Goal: Information Seeking & Learning: Check status

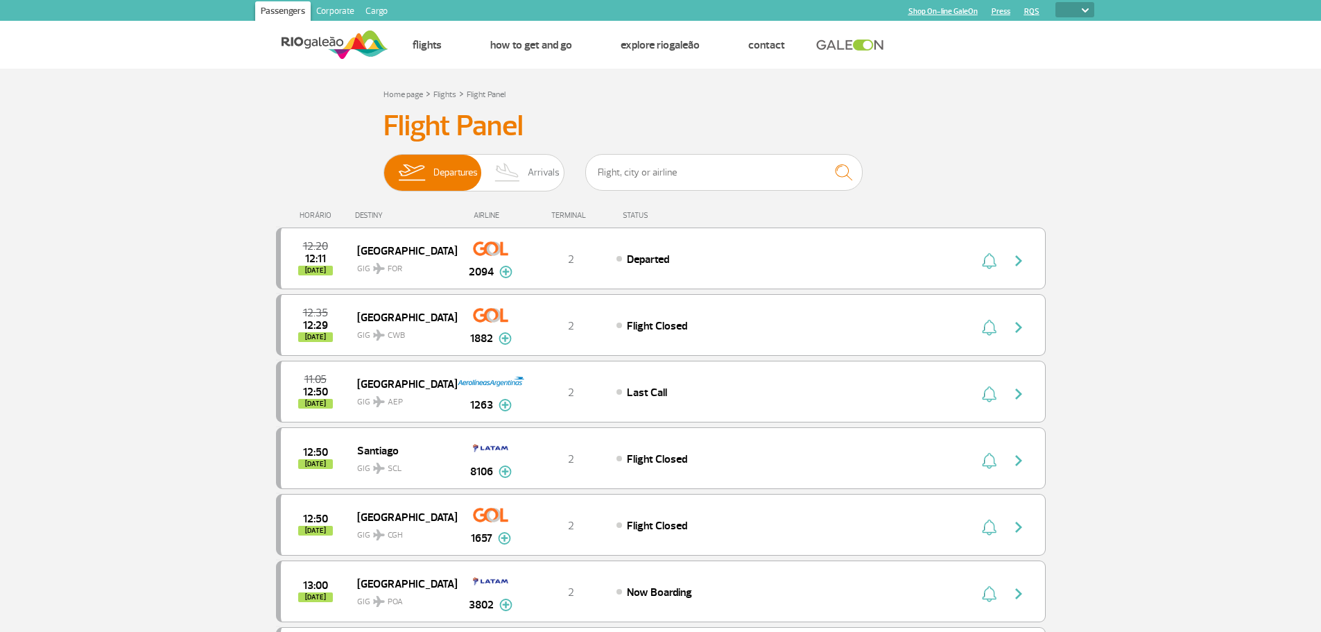
select select
click at [538, 172] on span "Arrivals" at bounding box center [544, 173] width 32 height 36
click at [383, 166] on input "Departures Arrivals" at bounding box center [383, 166] width 0 height 0
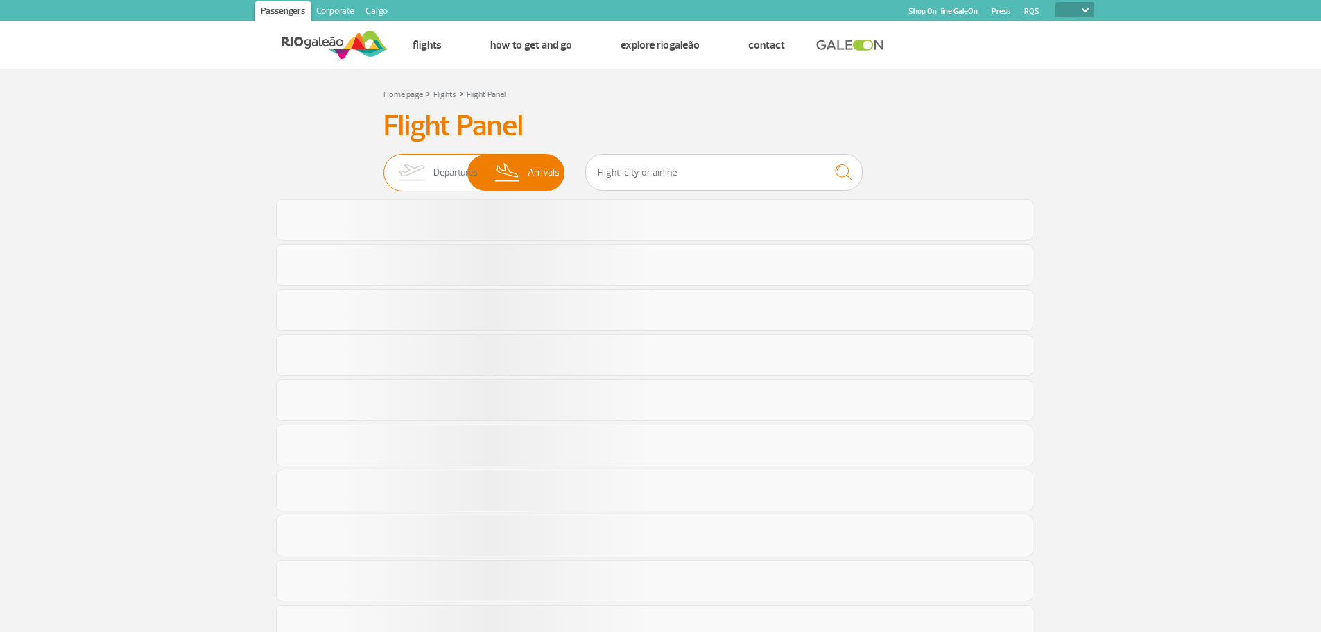
click at [434, 171] on span "Departures" at bounding box center [455, 173] width 44 height 36
click at [383, 166] on input "Departures Arrivals" at bounding box center [383, 166] width 0 height 0
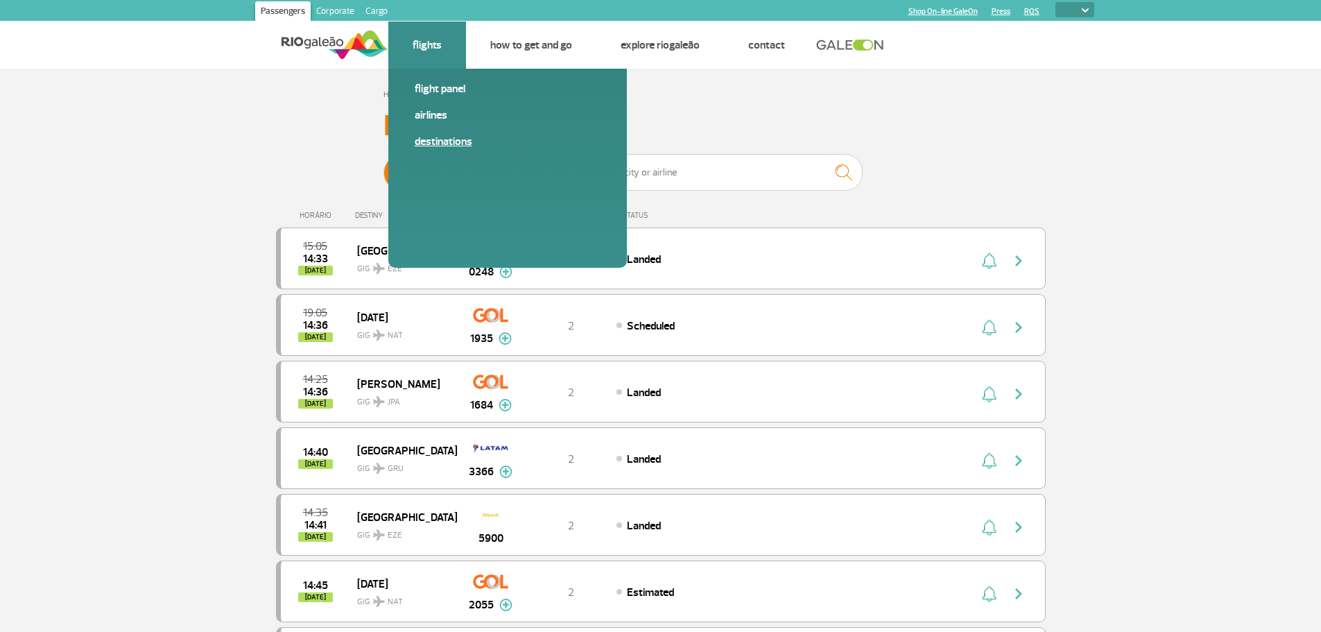
click at [455, 144] on link "Destinations" at bounding box center [508, 141] width 186 height 15
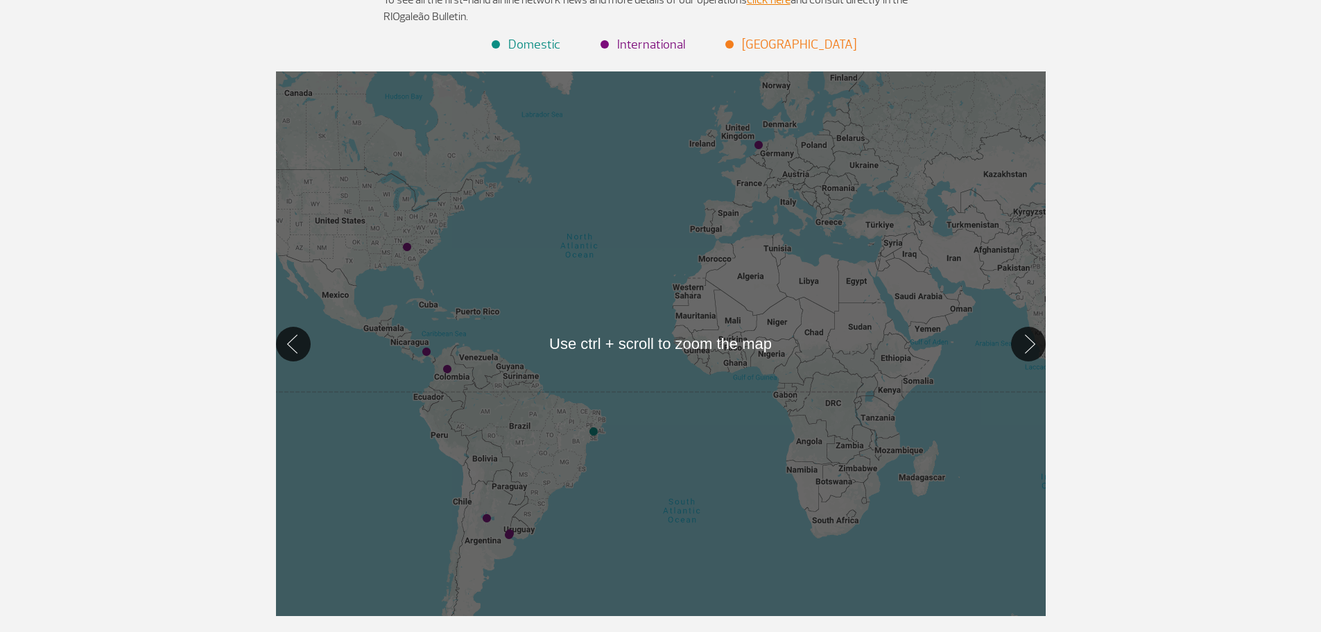
scroll to position [122, 0]
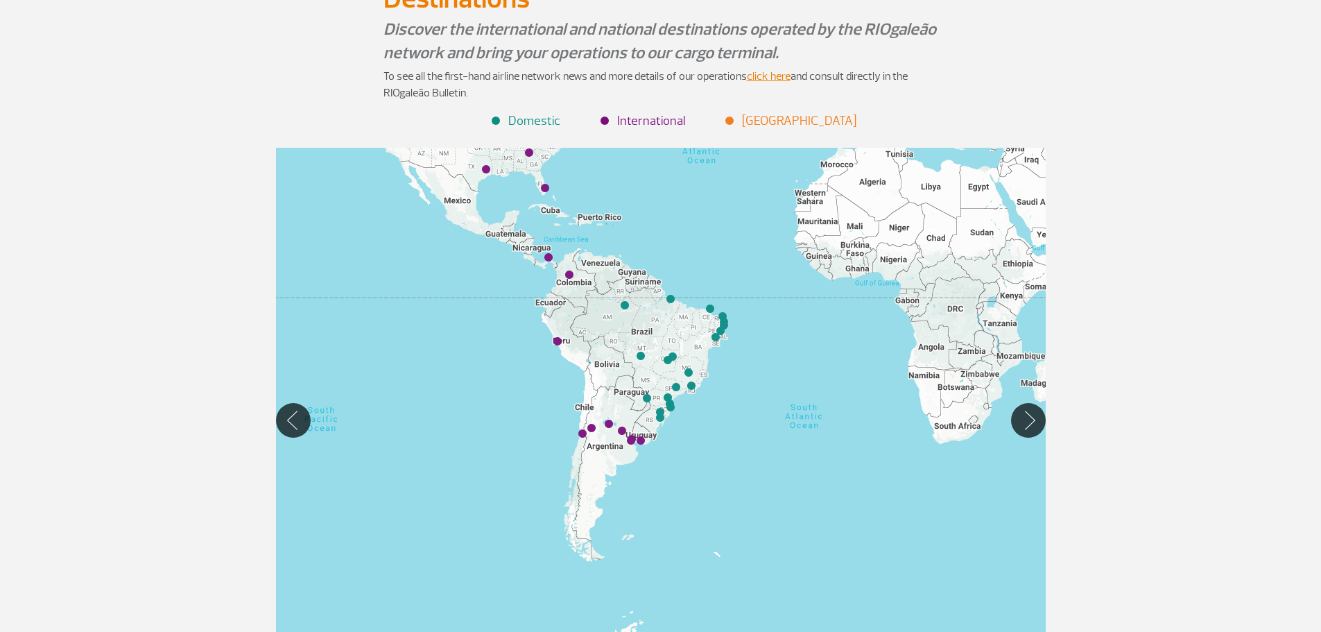
drag, startPoint x: 491, startPoint y: 598, endPoint x: 616, endPoint y: 422, distance: 215.9
click at [616, 422] on div at bounding box center [661, 420] width 770 height 544
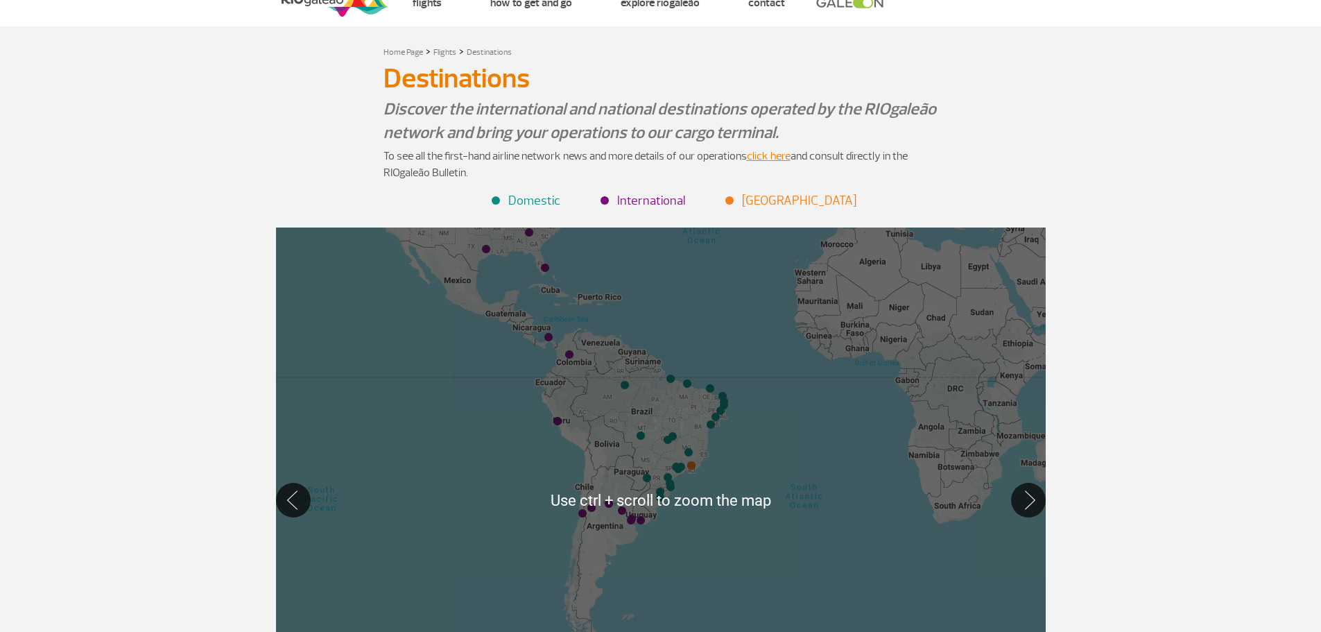
scroll to position [0, 0]
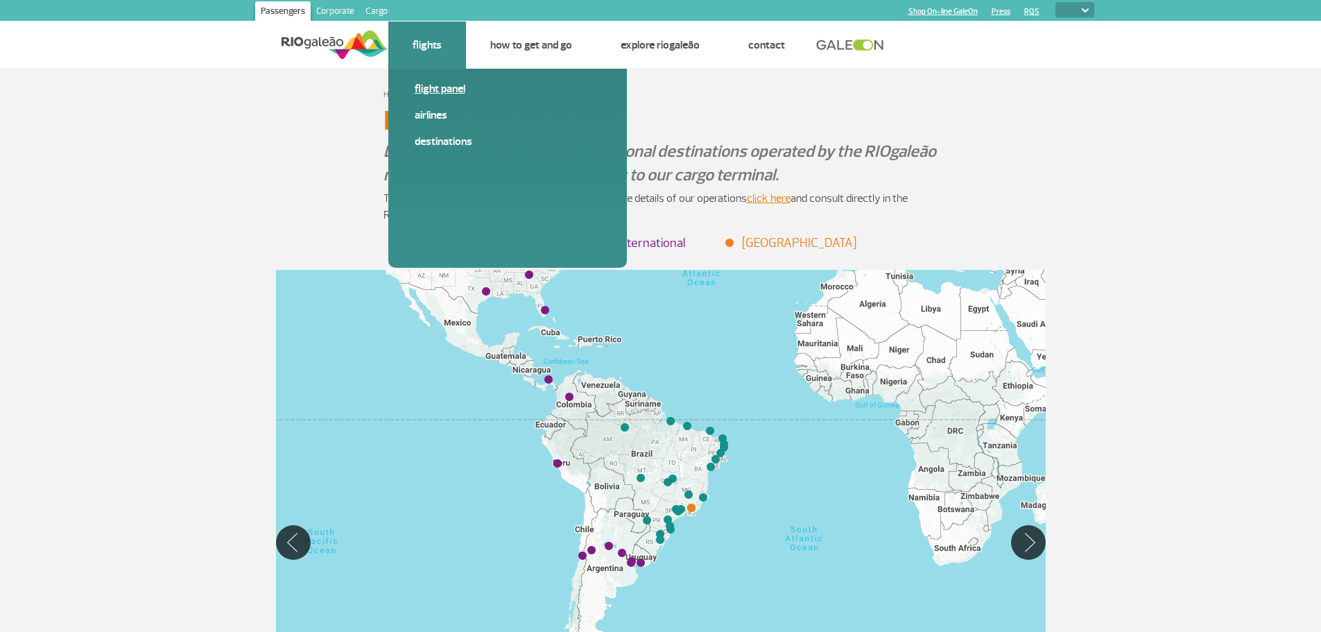
click at [433, 90] on link "Flight panel" at bounding box center [508, 88] width 186 height 15
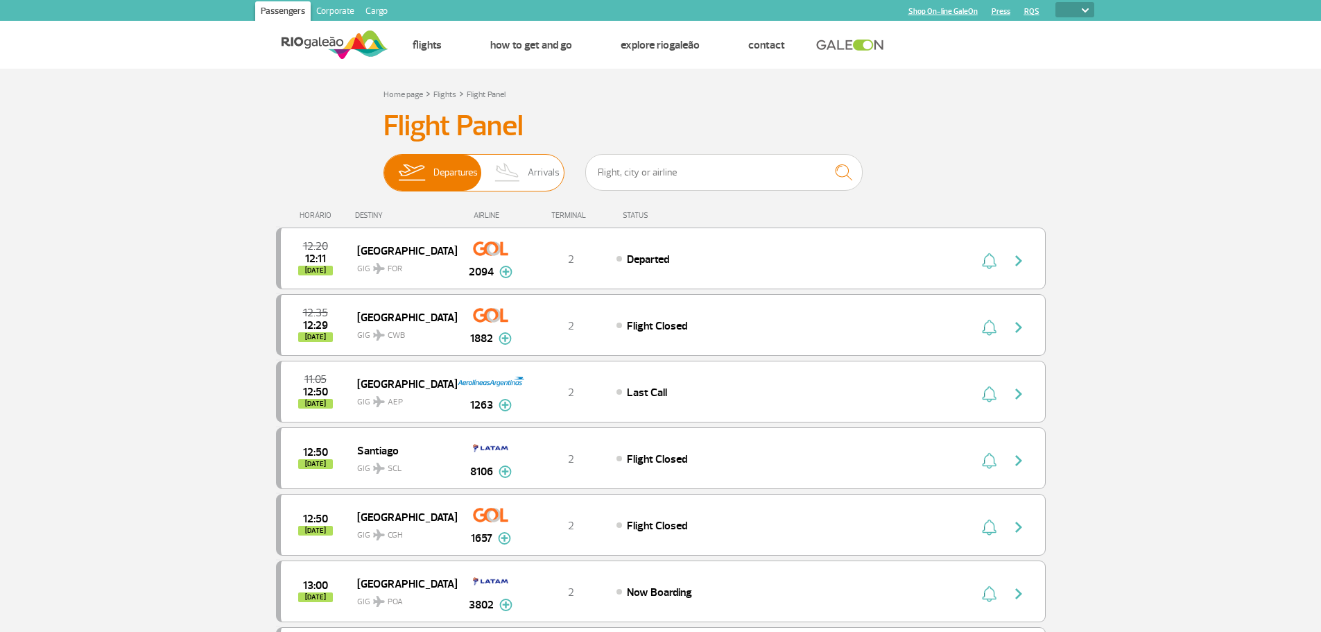
click at [528, 169] on img at bounding box center [507, 173] width 41 height 36
click at [383, 166] on input "Departures Arrivals" at bounding box center [383, 166] width 0 height 0
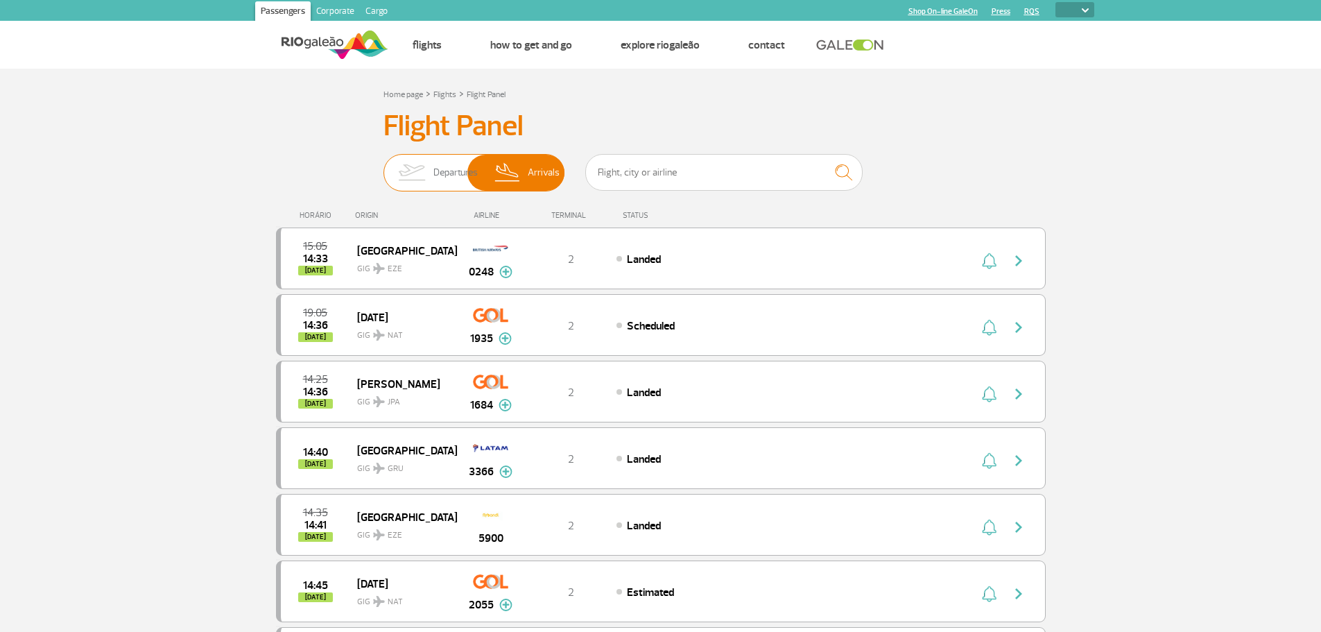
click at [449, 180] on span "Departures" at bounding box center [455, 173] width 44 height 36
click at [383, 166] on input "Departures Arrivals" at bounding box center [383, 166] width 0 height 0
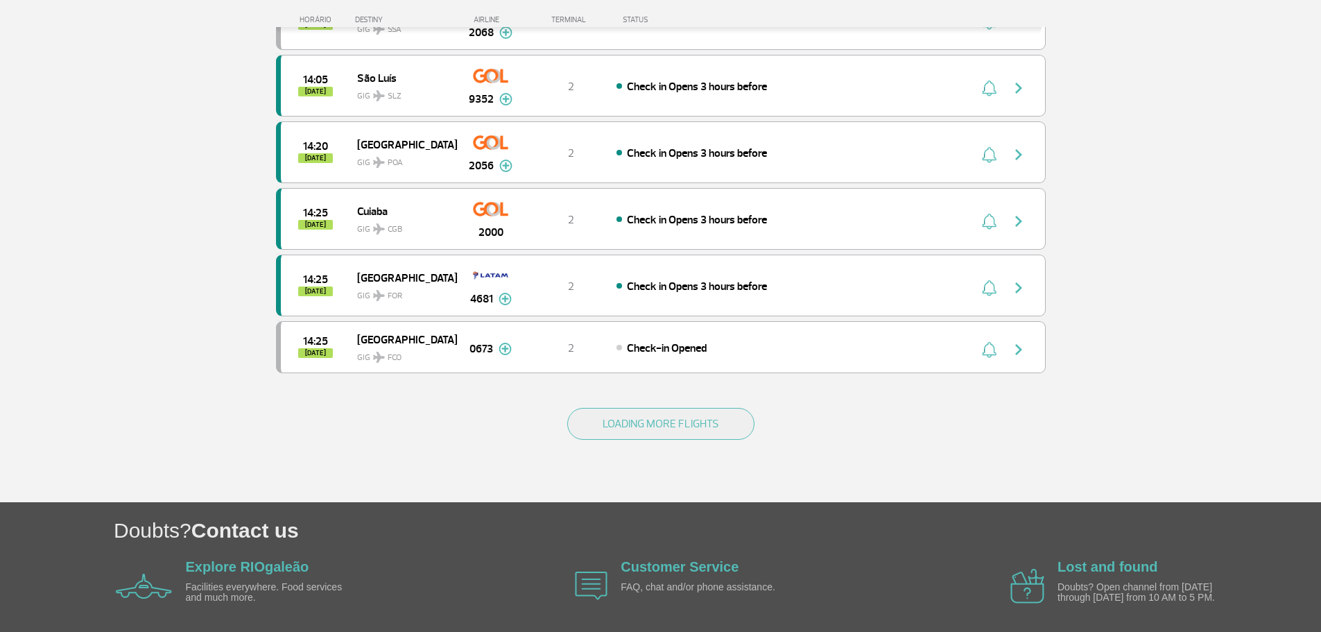
scroll to position [1237, 0]
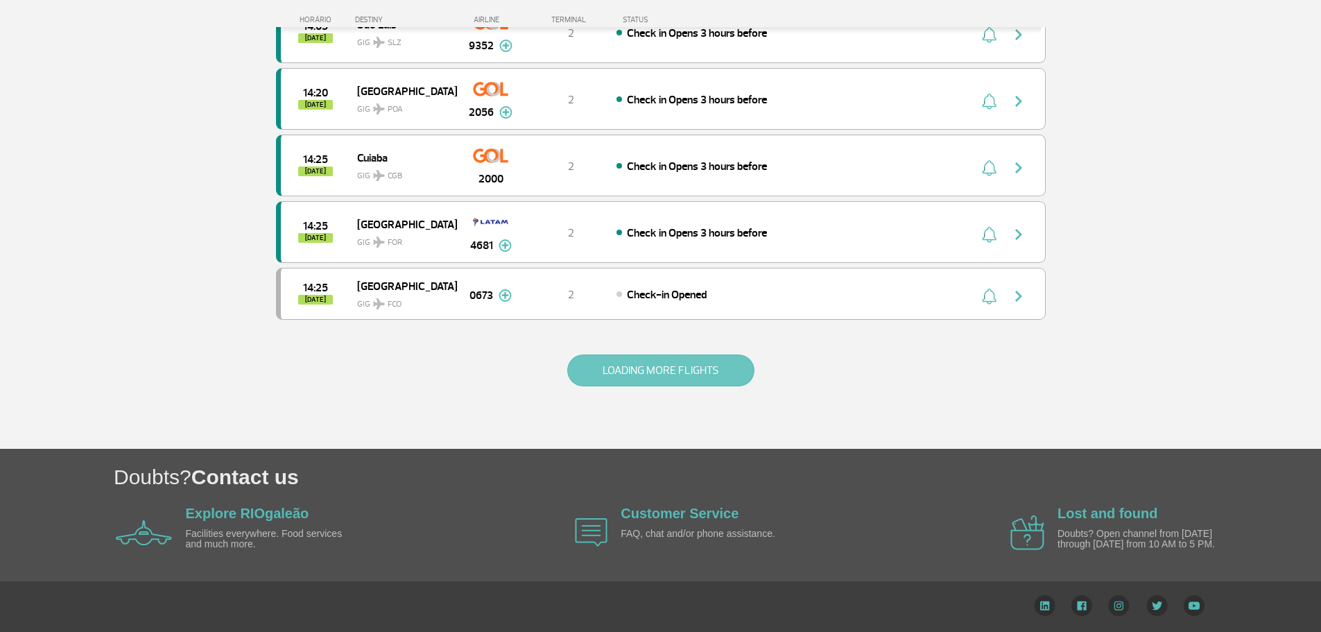
click at [657, 372] on button "LOADING MORE FLIGHTS" at bounding box center [660, 370] width 187 height 32
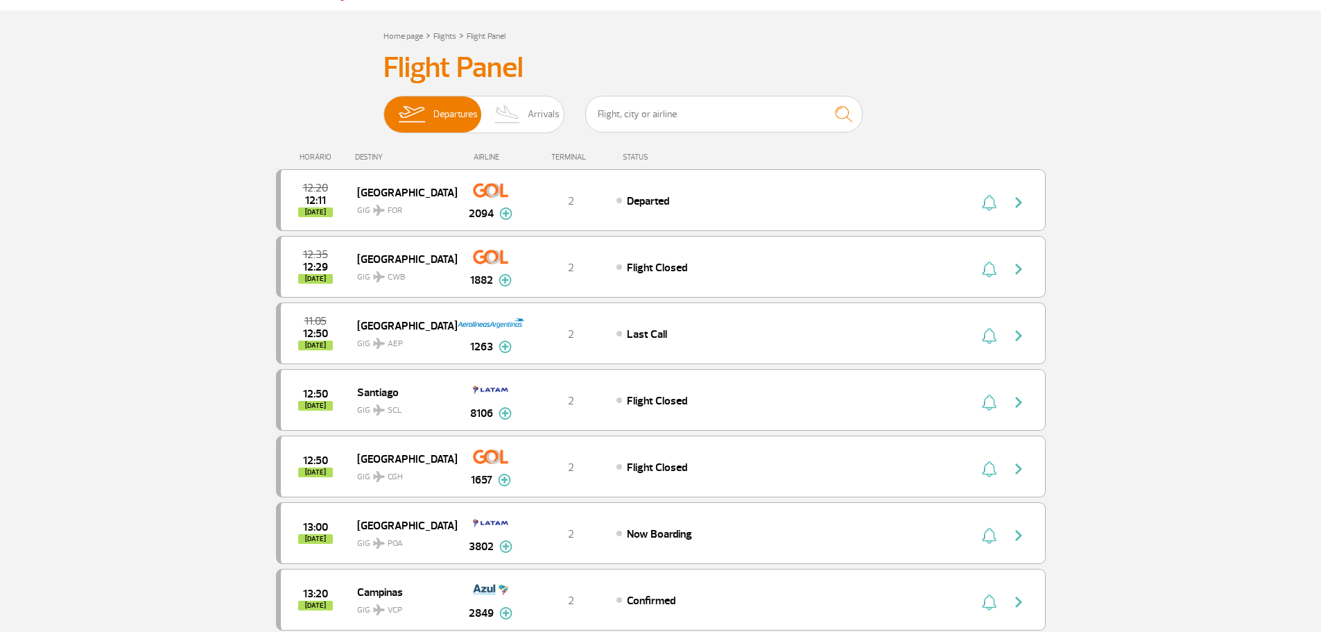
scroll to position [0, 0]
